Goal: Task Accomplishment & Management: Complete application form

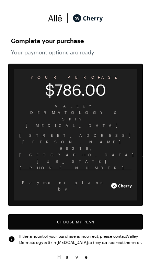
click at [132, 214] on button "Choose My Plan" at bounding box center [75, 221] width 134 height 15
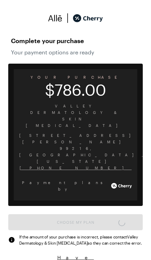
scroll to position [566, 0]
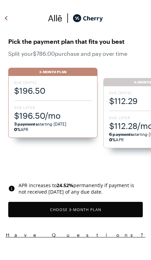
click at [120, 134] on strong "6 payments" at bounding box center [121, 134] width 24 height 5
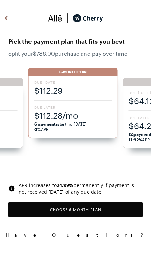
click at [134, 210] on button "Choose 6 -Month Plan" at bounding box center [75, 209] width 134 height 15
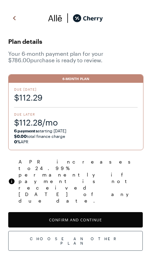
click at [135, 212] on button "Confirm and Continue" at bounding box center [75, 219] width 134 height 15
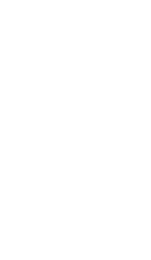
scroll to position [28, 0]
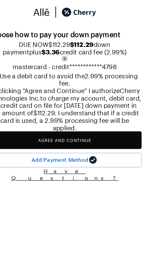
click at [115, 138] on button "Agree and Continue" at bounding box center [75, 130] width 134 height 15
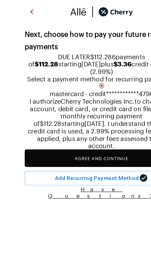
scroll to position [23, 0]
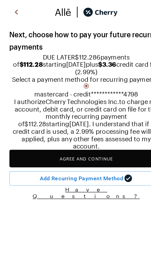
click at [108, 154] on button "Agree and Continue" at bounding box center [75, 146] width 134 height 15
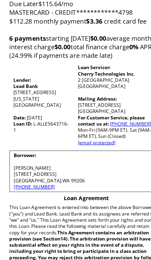
scroll to position [77, 0]
